Goal: Task Accomplishment & Management: Use online tool/utility

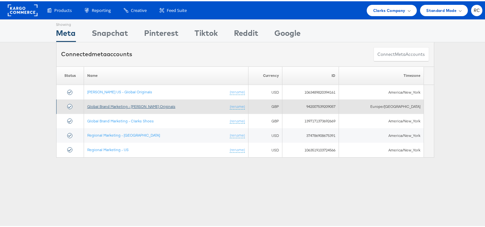
click at [125, 104] on link "Global Brand Marketing - [PERSON_NAME] Originals" at bounding box center [131, 105] width 88 height 5
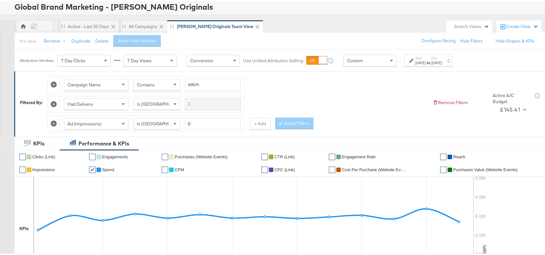
scroll to position [42, 0]
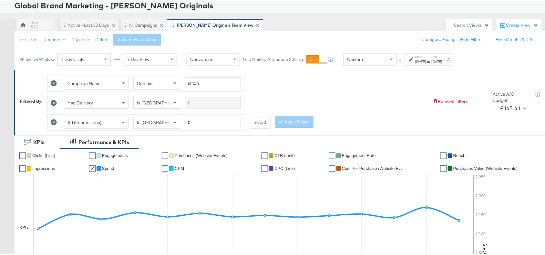
click at [426, 59] on div "[DATE]" at bounding box center [421, 60] width 11 height 5
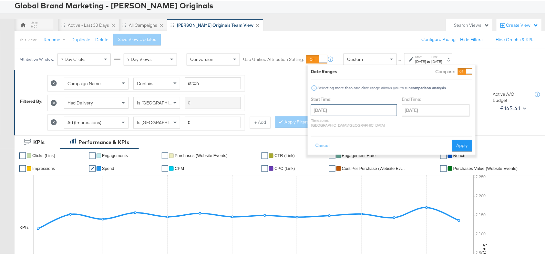
click at [361, 109] on input "July 1st 2025" at bounding box center [354, 109] width 86 height 12
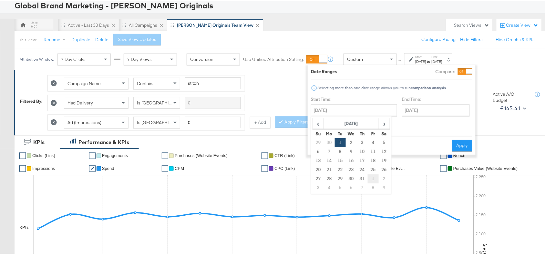
click at [370, 181] on td "1" at bounding box center [373, 177] width 11 height 9
type input "August 1st 2025"
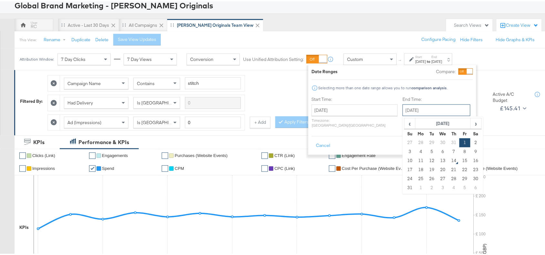
click at [421, 104] on input "August 1st 2025" at bounding box center [437, 109] width 68 height 12
click at [438, 162] on td "13" at bounding box center [443, 159] width 11 height 9
type input "August 13th 2025"
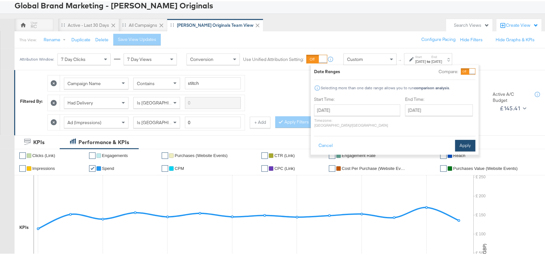
click at [463, 142] on button "Apply" at bounding box center [465, 145] width 20 height 12
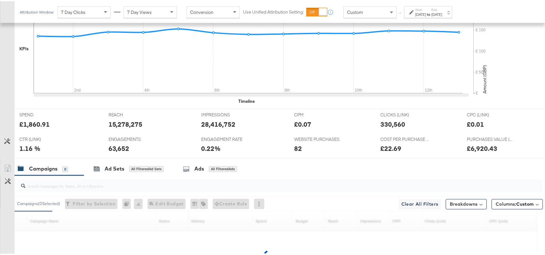
scroll to position [284, 0]
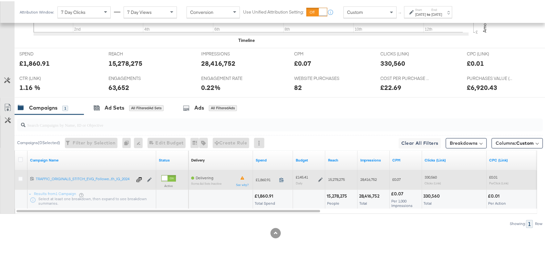
click at [280, 178] on icon at bounding box center [281, 179] width 5 height 5
click at [318, 178] on icon at bounding box center [320, 179] width 5 height 5
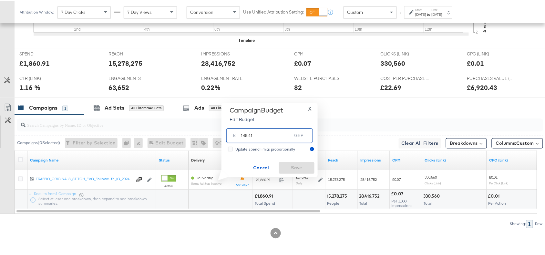
click at [267, 134] on input "145.41" at bounding box center [266, 132] width 51 height 14
type input "145.44"
click at [291, 166] on span "Save" at bounding box center [297, 167] width 30 height 8
